Goal: Task Accomplishment & Management: Use online tool/utility

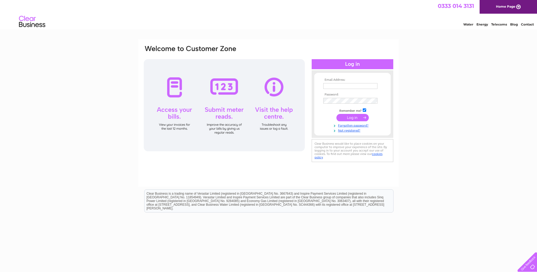
type input "james.mansfield@btinternet.com"
click at [355, 117] on input "submit" at bounding box center [352, 117] width 32 height 7
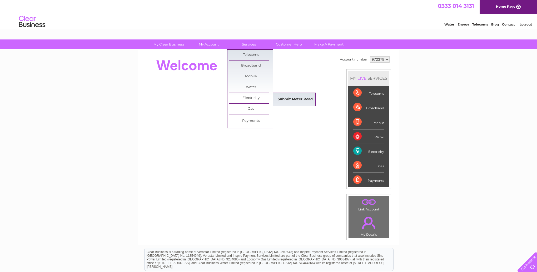
click at [288, 101] on link "Submit Meter Read" at bounding box center [294, 99] width 43 height 11
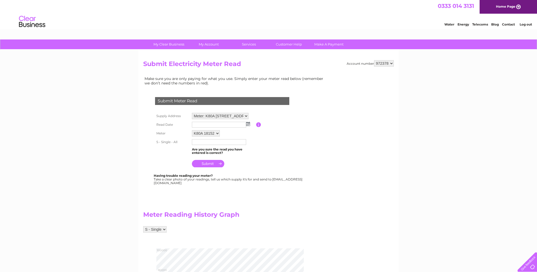
click at [248, 124] on img at bounding box center [248, 124] width 4 height 4
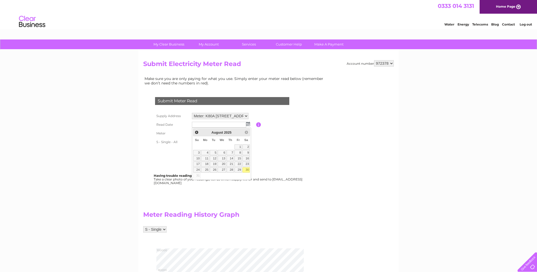
click at [247, 171] on link "30" at bounding box center [245, 169] width 7 height 5
type input "2025/08/30"
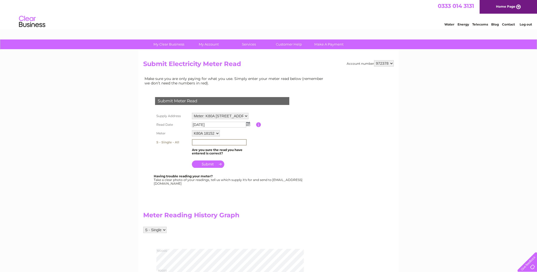
click at [225, 142] on input "text" at bounding box center [219, 142] width 55 height 6
type input "95850"
click at [210, 164] on input "submit" at bounding box center [208, 163] width 32 height 7
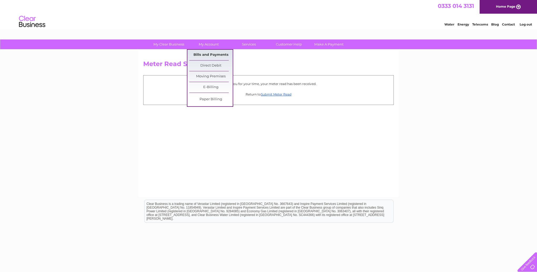
click at [209, 56] on link "Bills and Payments" at bounding box center [210, 55] width 43 height 11
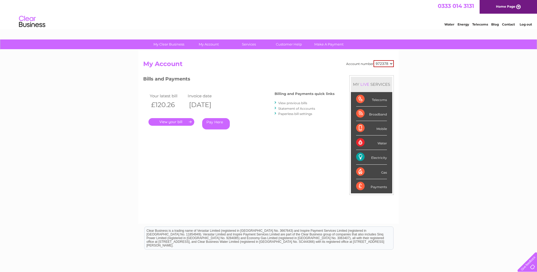
click at [170, 122] on link "." at bounding box center [171, 122] width 46 height 8
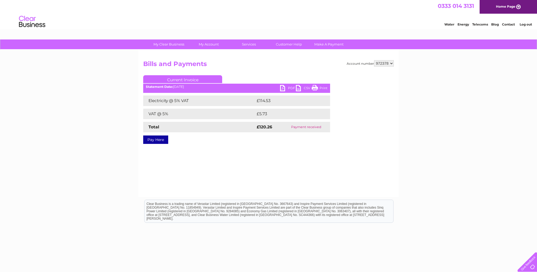
click at [289, 88] on link "PDF" at bounding box center [288, 89] width 16 height 8
